Goal: Information Seeking & Learning: Learn about a topic

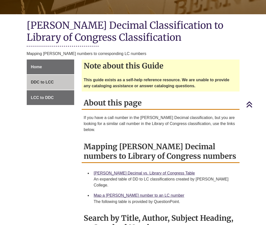
scroll to position [100, 0]
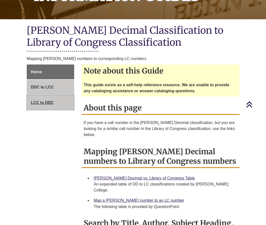
click at [64, 100] on link "LCC to DDC" at bounding box center [51, 102] width 48 height 15
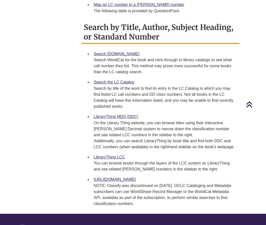
scroll to position [300, 0]
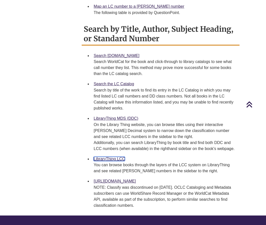
click at [100, 157] on link "LibraryThing LCC" at bounding box center [109, 159] width 31 height 4
click at [106, 116] on link "LibraryThing MDS (DDC)" at bounding box center [116, 118] width 45 height 4
click at [112, 82] on link "Search the LC Catalog" at bounding box center [114, 84] width 41 height 4
click at [100, 54] on link "Search [DOMAIN_NAME]" at bounding box center [117, 56] width 46 height 4
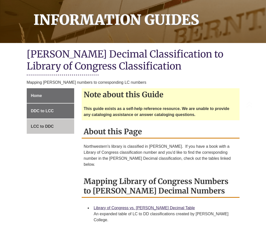
scroll to position [125, 0]
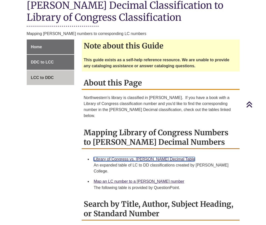
click at [151, 157] on link "Library of Congress vs. Dewey Decimal Table" at bounding box center [144, 159] width 101 height 4
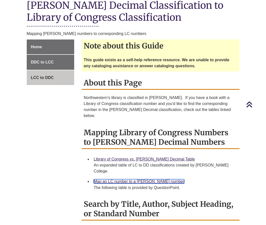
click at [127, 179] on link "Map an LC number to a Dewey number" at bounding box center [139, 181] width 91 height 4
